Goal: Use online tool/utility: Utilize a website feature to perform a specific function

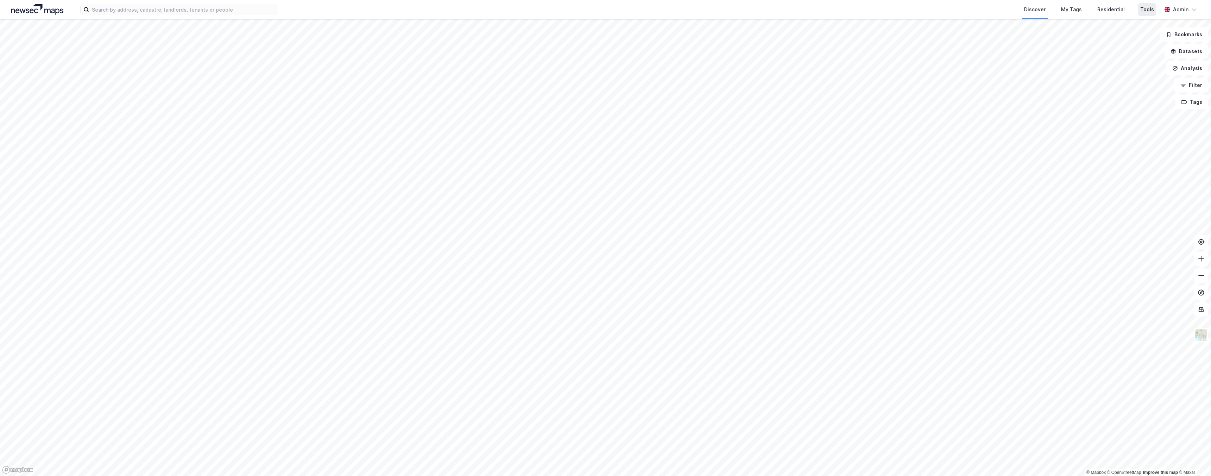
click at [1141, 10] on div "Tools" at bounding box center [1147, 9] width 14 height 8
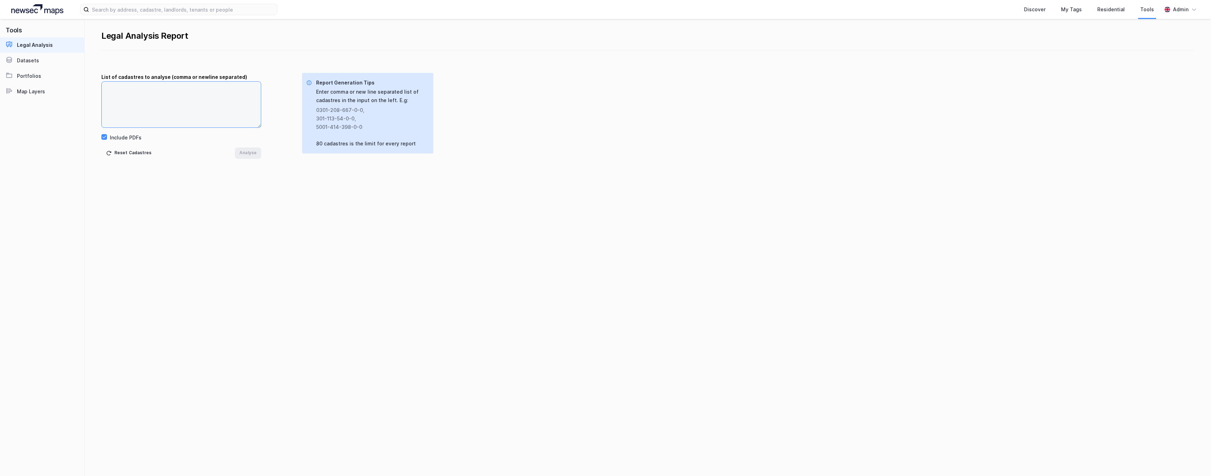
click at [183, 104] on textarea at bounding box center [181, 105] width 159 height 46
paste textarea "301-209-369-0-0"
type textarea "301-209-369-0-0"
click at [243, 151] on button "Analyse" at bounding box center [248, 152] width 26 height 11
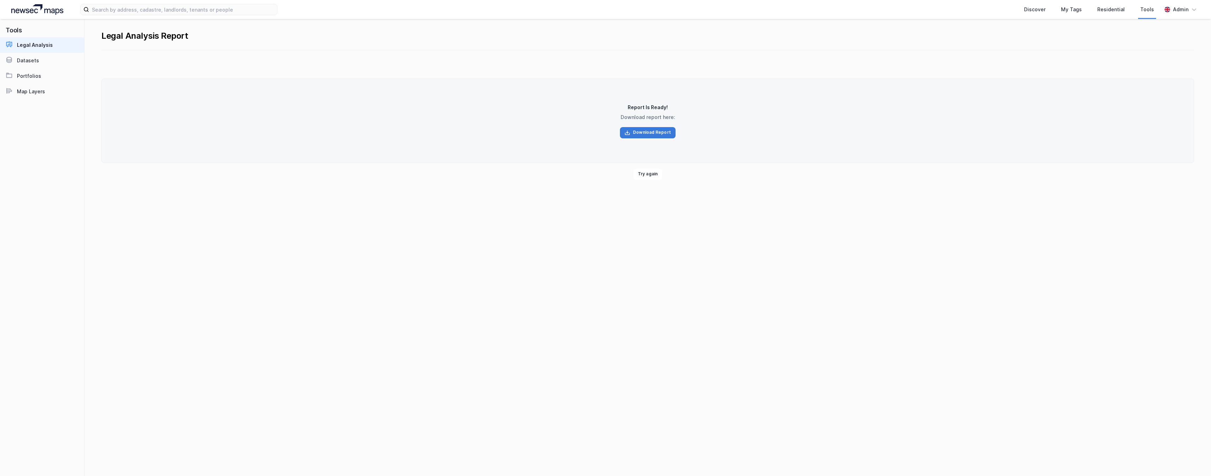
click at [653, 131] on button "Download Report" at bounding box center [648, 132] width 56 height 11
click at [600, 134] on div "Report Is Ready! Download report here: Download Report" at bounding box center [647, 120] width 1093 height 84
